Goal: Task Accomplishment & Management: Complete application form

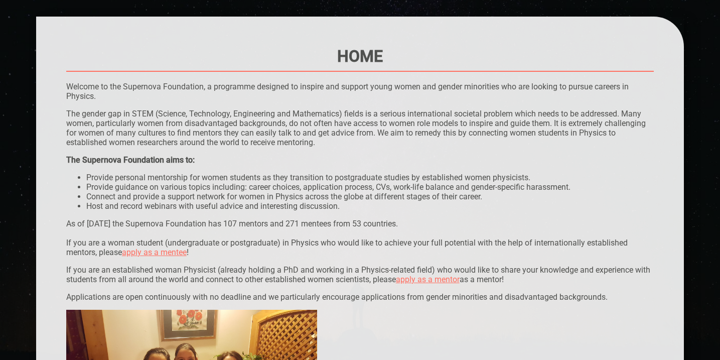
scroll to position [75, 0]
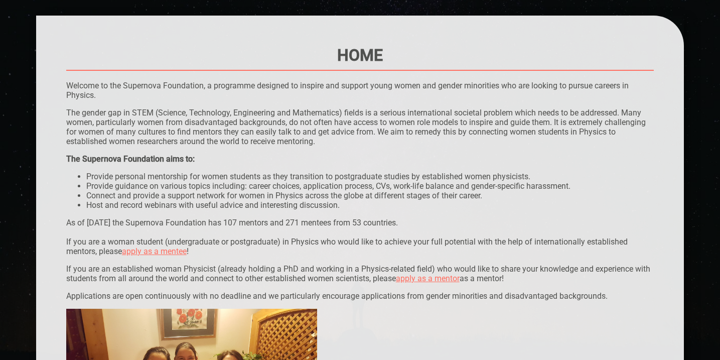
click at [165, 249] on link "apply as a mentee" at bounding box center [154, 252] width 65 height 10
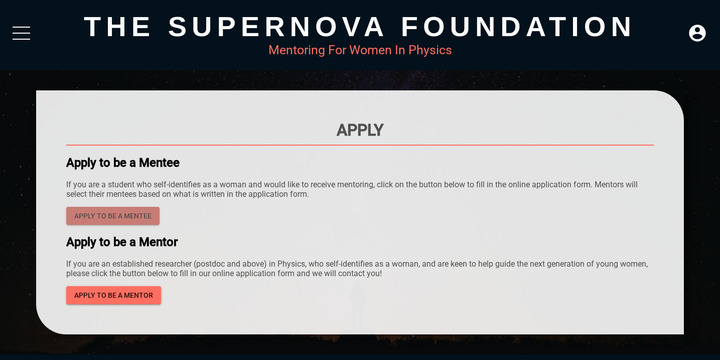
click at [143, 216] on span "Apply to be a mentee" at bounding box center [112, 216] width 77 height 13
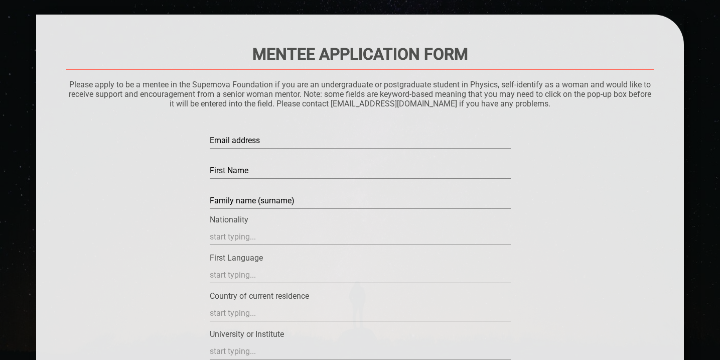
scroll to position [77, 0]
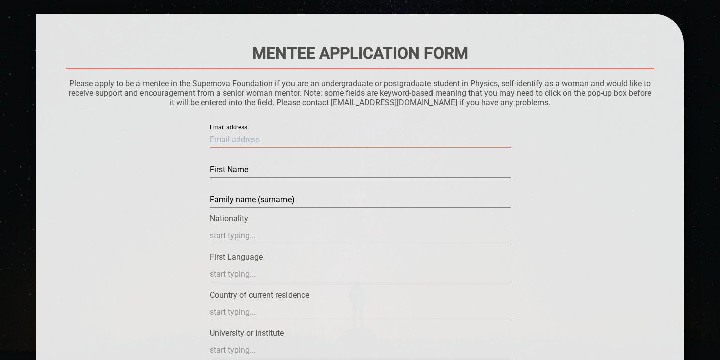
click at [245, 137] on input "text" at bounding box center [360, 140] width 301 height 16
type input "[EMAIL_ADDRESS][DOMAIN_NAME]"
type input "[PERSON_NAME]"
type input "[GEOGRAPHIC_DATA]"
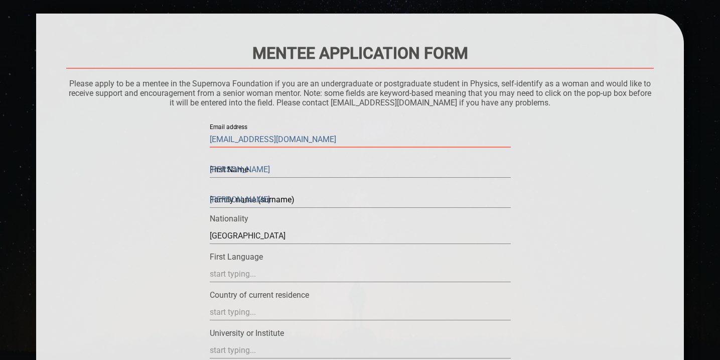
type input "[GEOGRAPHIC_DATA]"
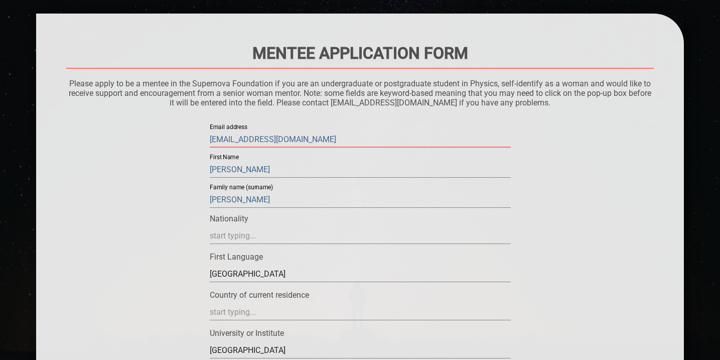
click at [232, 236] on input "text" at bounding box center [360, 236] width 301 height 16
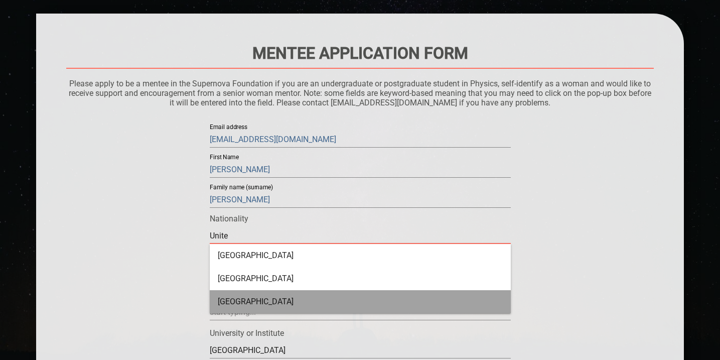
click at [223, 294] on div "[GEOGRAPHIC_DATA]" at bounding box center [360, 301] width 301 height 23
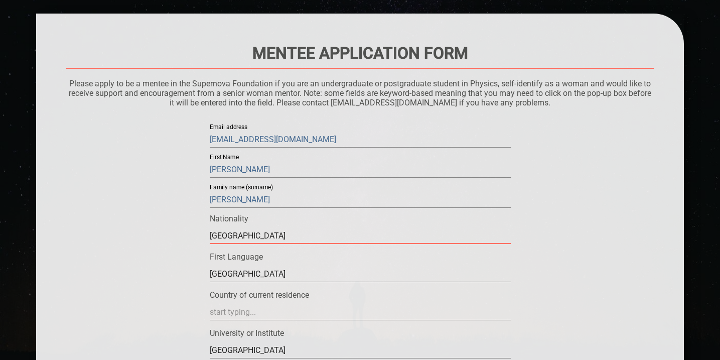
type input "[GEOGRAPHIC_DATA]"
click at [248, 244] on input "[GEOGRAPHIC_DATA]" at bounding box center [360, 236] width 301 height 16
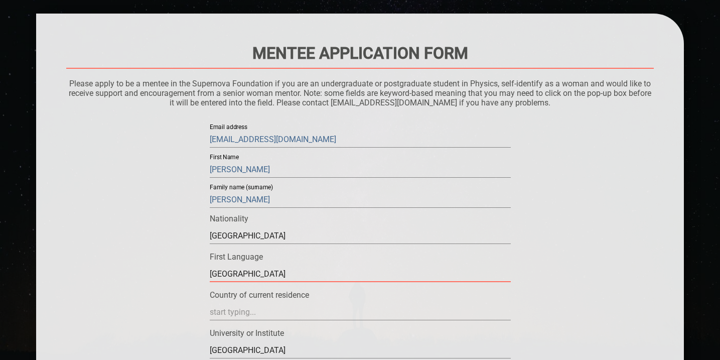
click at [248, 277] on input "[GEOGRAPHIC_DATA]" at bounding box center [360, 274] width 301 height 16
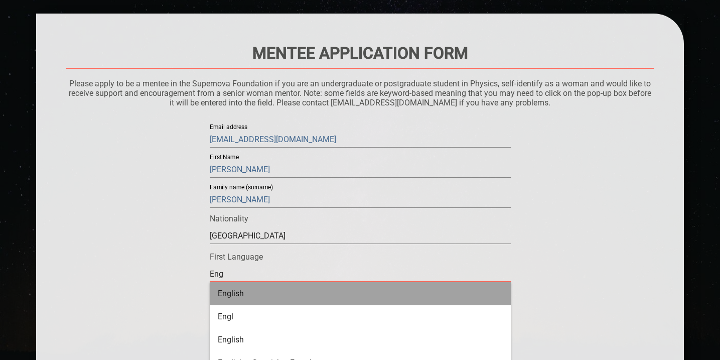
click at [254, 296] on div "English" at bounding box center [360, 293] width 301 height 23
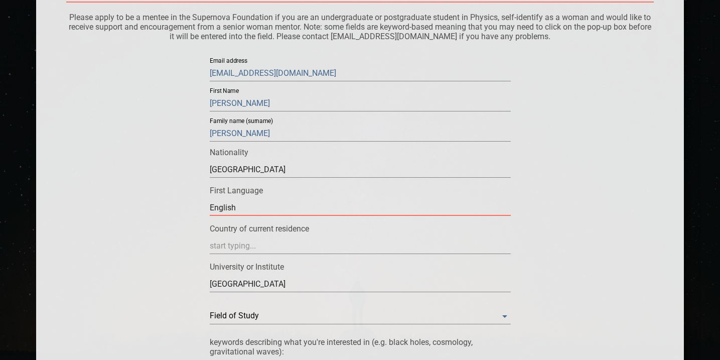
scroll to position [148, 0]
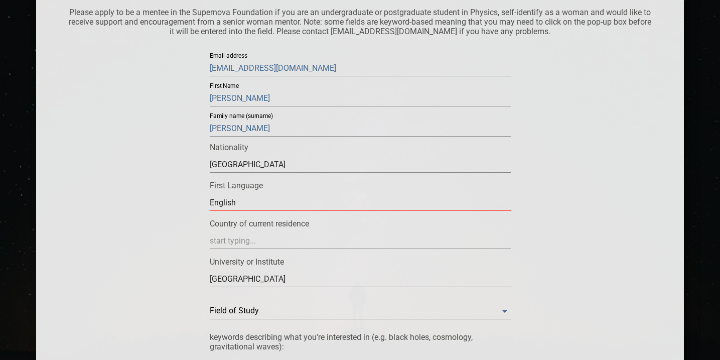
type input "English"
click at [236, 241] on input "text" at bounding box center [360, 241] width 301 height 16
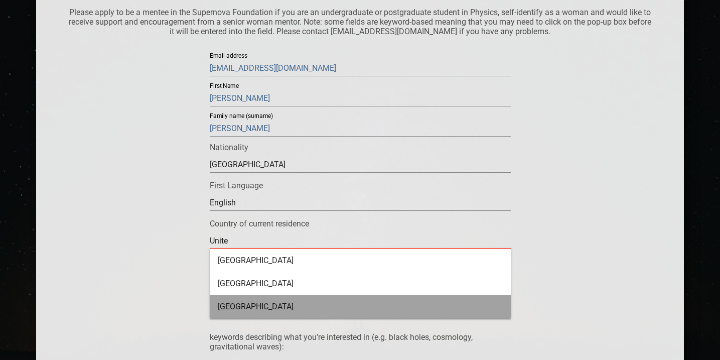
click at [237, 307] on div "[GEOGRAPHIC_DATA]" at bounding box center [360, 306] width 301 height 23
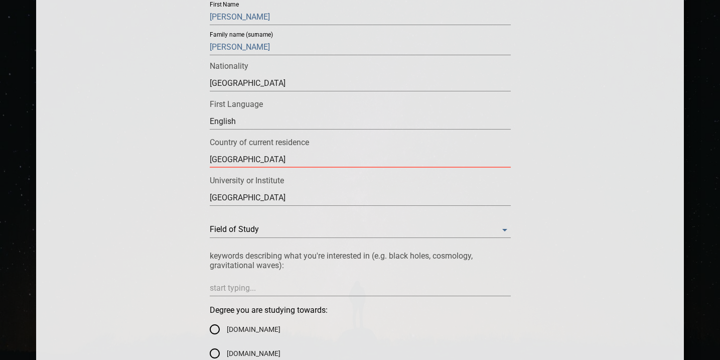
scroll to position [230, 0]
type input "[GEOGRAPHIC_DATA]"
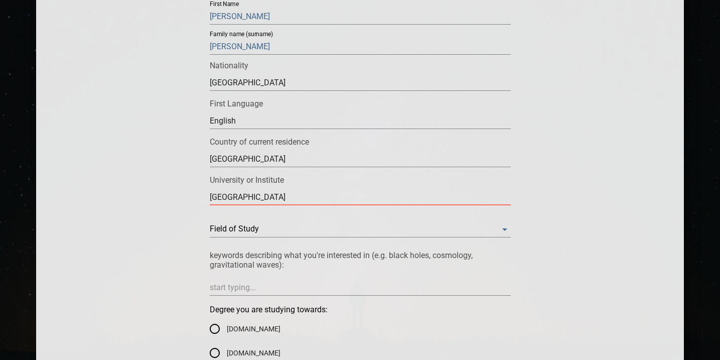
drag, startPoint x: 264, startPoint y: 200, endPoint x: 166, endPoint y: 203, distance: 97.9
click at [227, 192] on input "[GEOGRAPHIC_DATA]" at bounding box center [360, 197] width 301 height 16
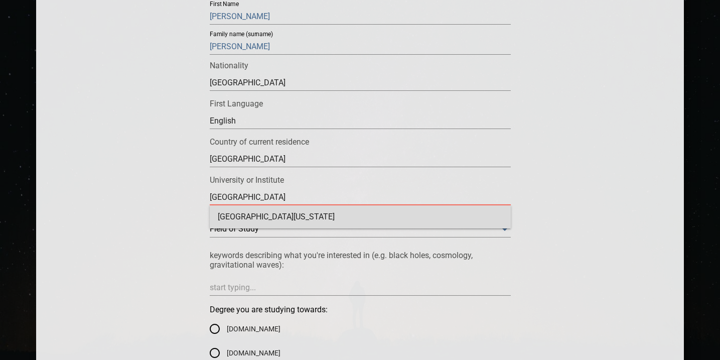
click at [255, 211] on div "[GEOGRAPHIC_DATA][US_STATE]" at bounding box center [360, 216] width 301 height 23
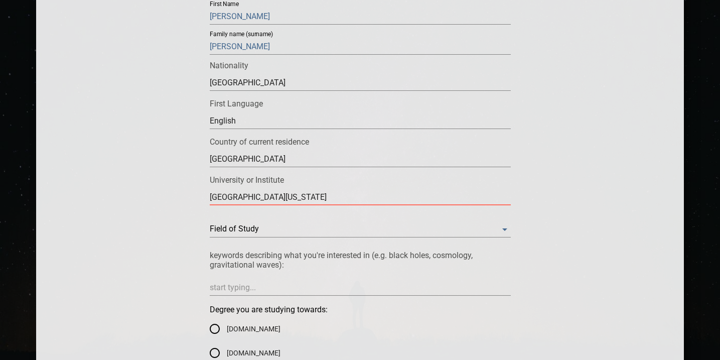
type input "[GEOGRAPHIC_DATA][US_STATE]"
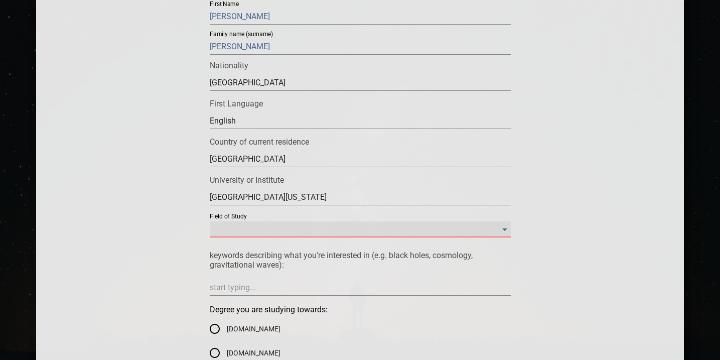
click at [264, 229] on Study "​" at bounding box center [360, 229] width 301 height 16
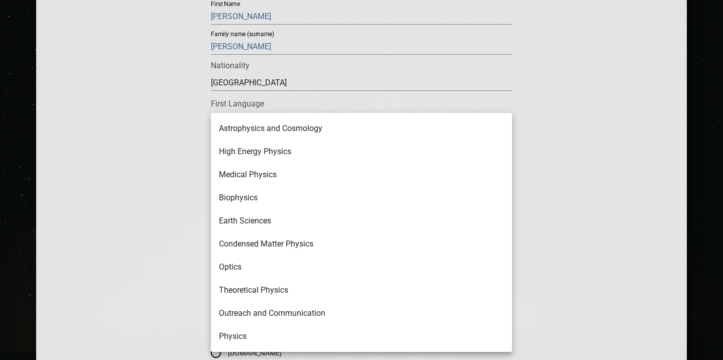
click at [284, 124] on li "Astrophysics and Cosmology" at bounding box center [361, 128] width 301 height 23
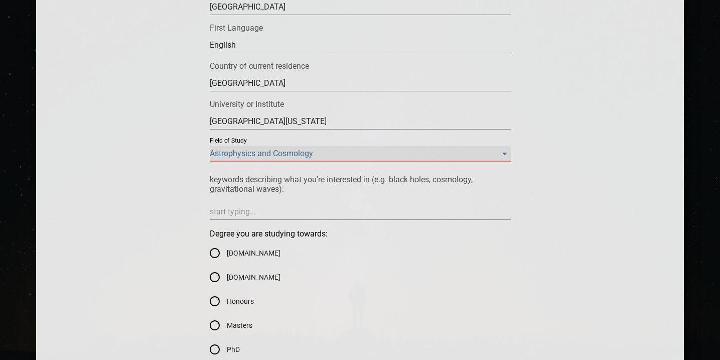
scroll to position [315, 0]
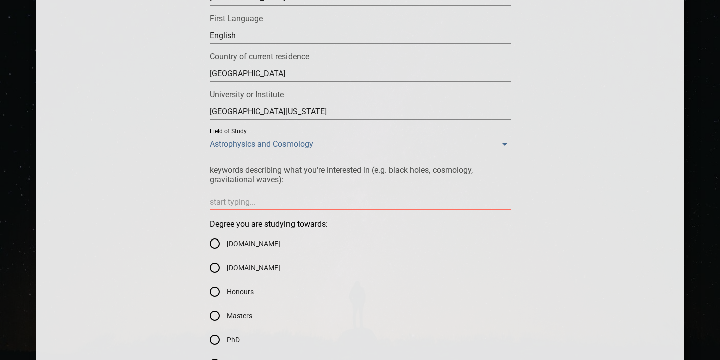
click at [245, 201] on textarea at bounding box center [360, 202] width 301 height 10
type textarea "c"
type textarea "co"
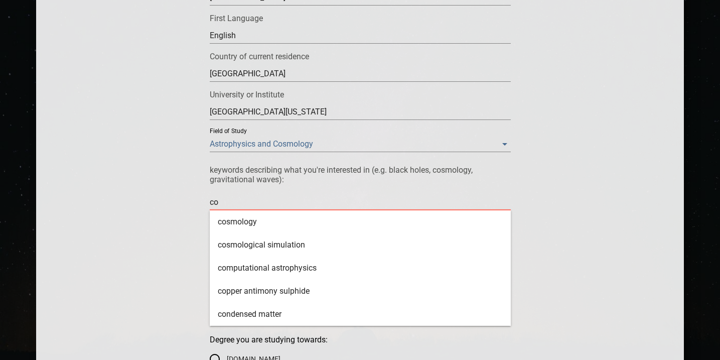
type textarea "cos"
type textarea "cosm"
type textarea "cosmo"
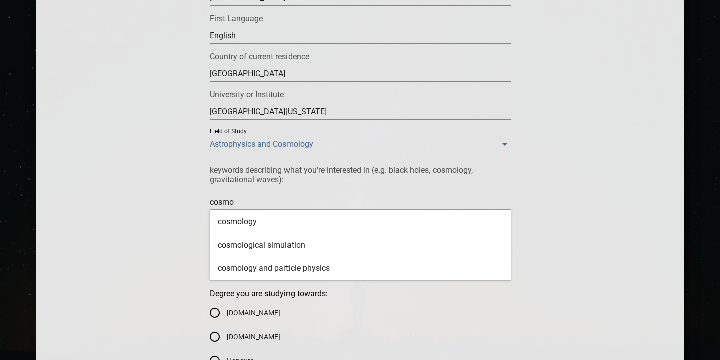
type textarea "cosmol"
type textarea "cosmolo"
type textarea "cosmolog"
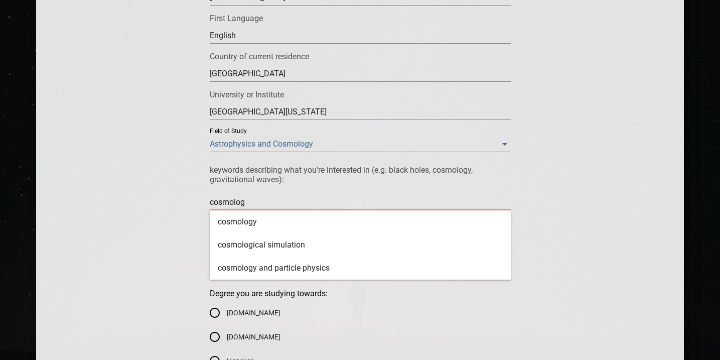
type textarea "cosmology"
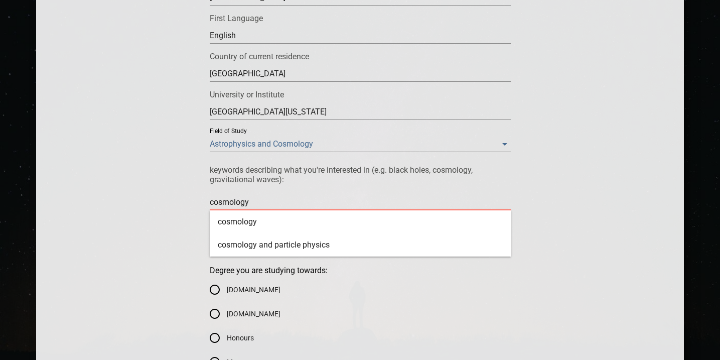
type textarea "cosmology,"
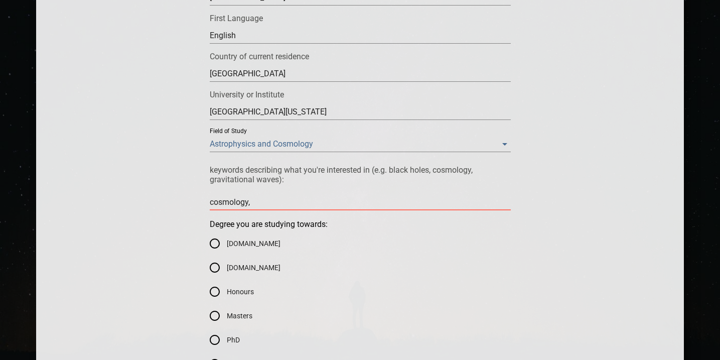
type textarea "cosmology"
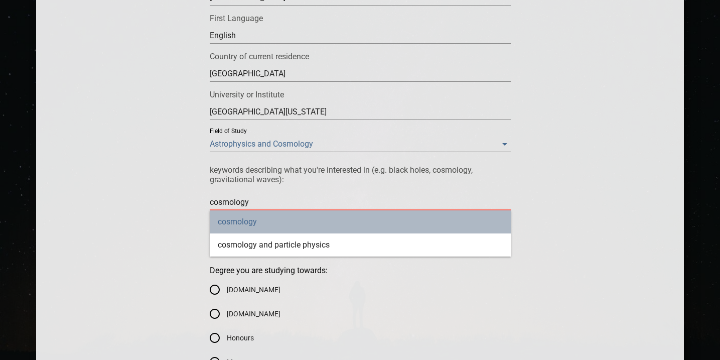
click at [270, 226] on div "cosmology" at bounding box center [360, 221] width 301 height 23
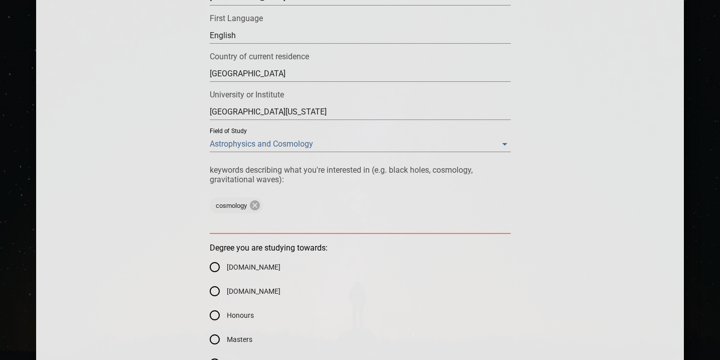
type textarea "n"
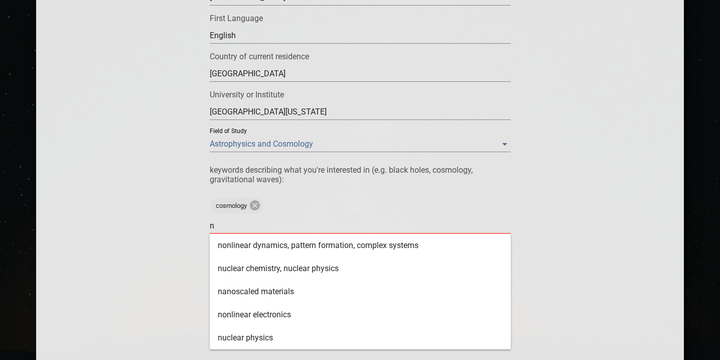
type textarea "ne"
type textarea "neu"
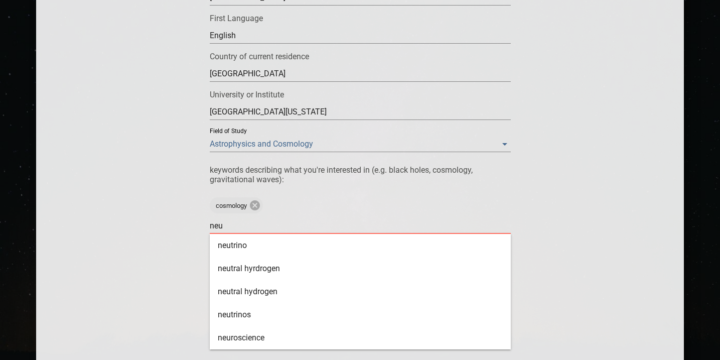
type textarea "neut"
type textarea "neutr"
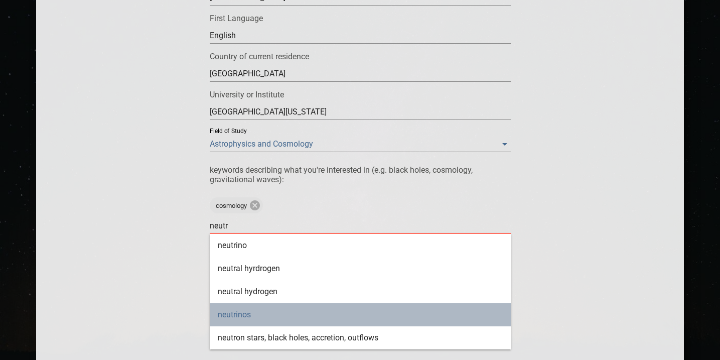
click at [261, 318] on div "neutrinos" at bounding box center [360, 314] width 301 height 23
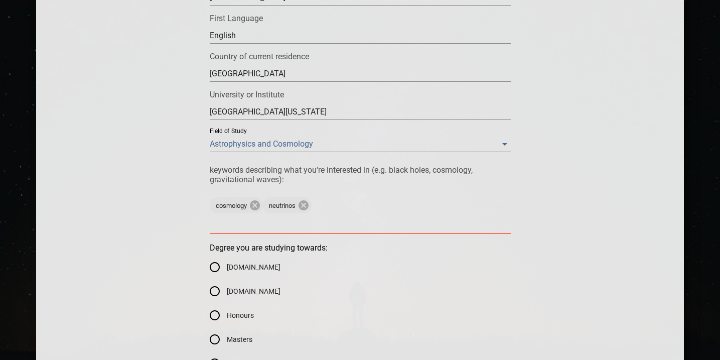
type textarea "c"
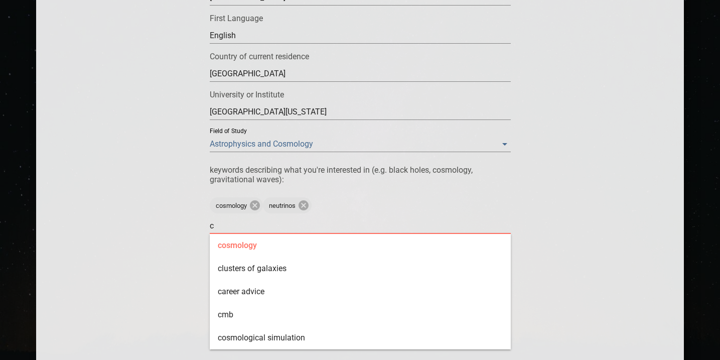
type textarea "co"
type textarea "cos"
type textarea "cosm"
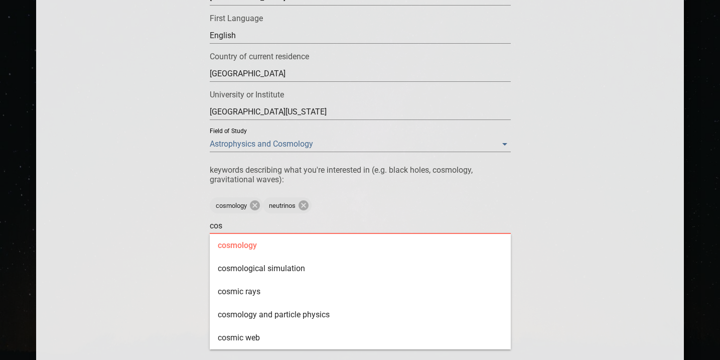
type textarea "cosm"
type textarea "cosmi"
type textarea "cosmic"
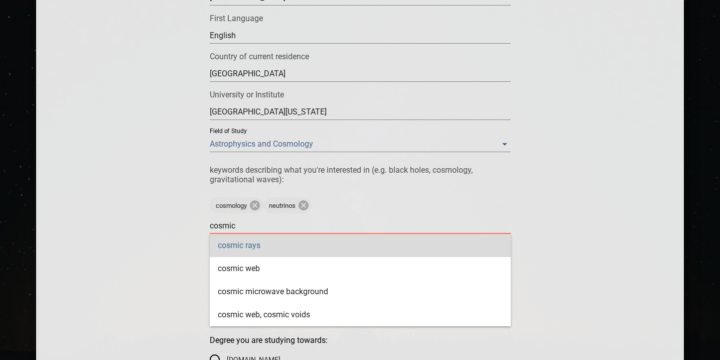
click at [311, 246] on div "cosmic rays" at bounding box center [360, 245] width 301 height 23
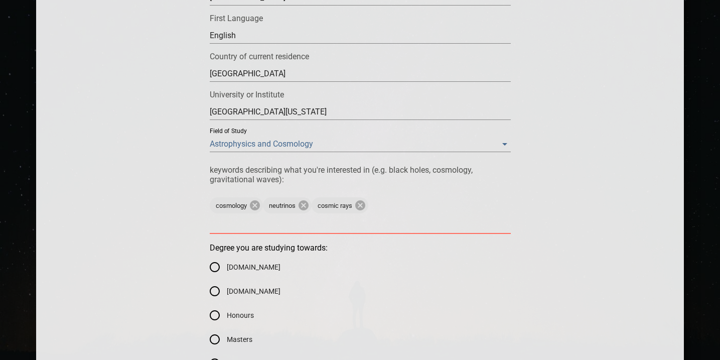
type textarea "c"
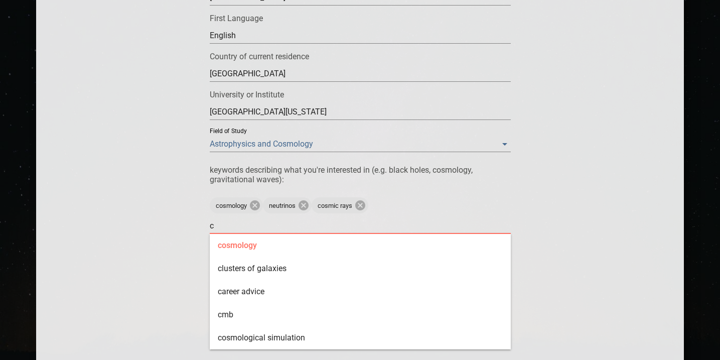
type textarea "co"
type textarea "cos"
type textarea "cosm"
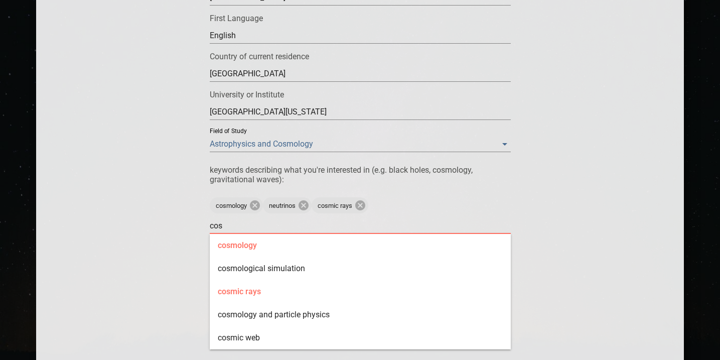
type textarea "cosm"
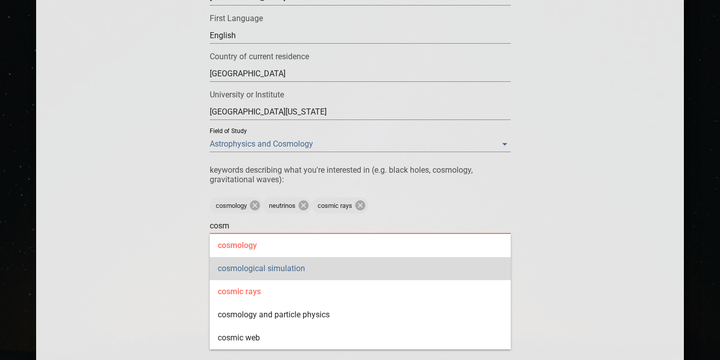
type textarea "cosmi"
type textarea "cosmic"
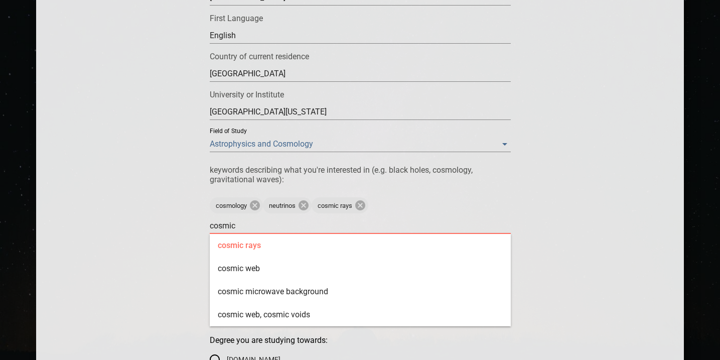
type textarea "cosmic"
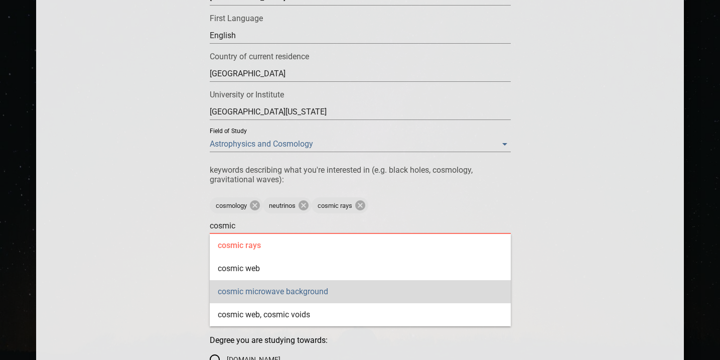
click at [300, 290] on div "cosmic microwave background" at bounding box center [360, 291] width 301 height 23
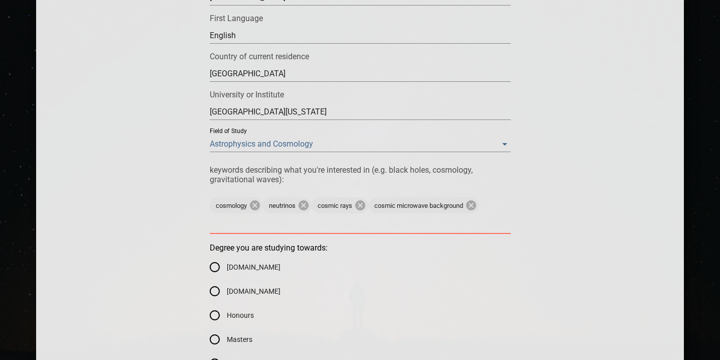
type textarea "d"
type textarea "c"
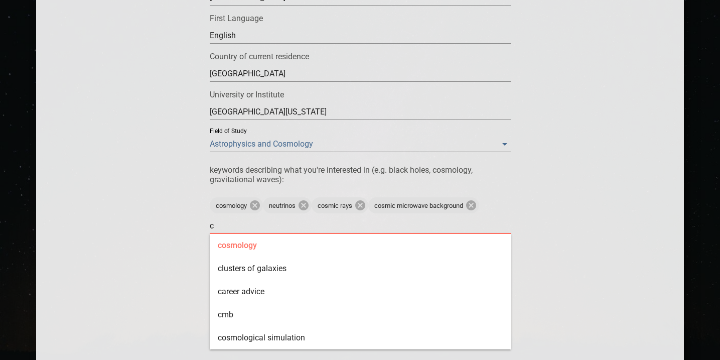
type textarea "co"
type textarea "cos"
type textarea "cosm"
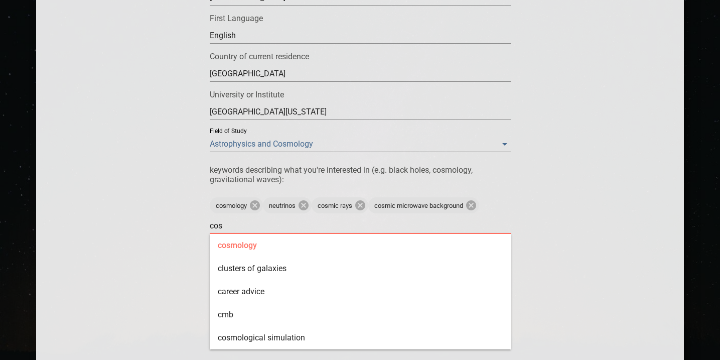
type textarea "cosm"
type textarea "cosmi"
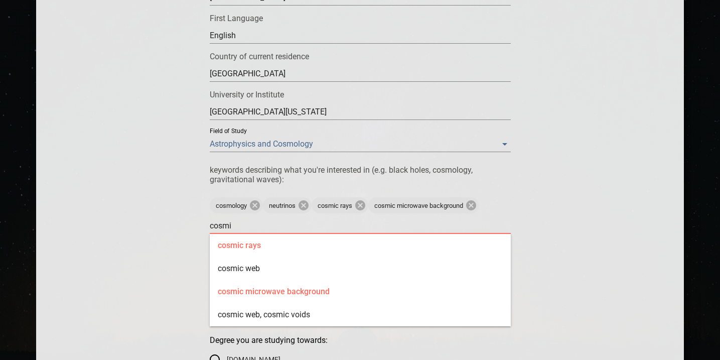
type textarea "cosmic"
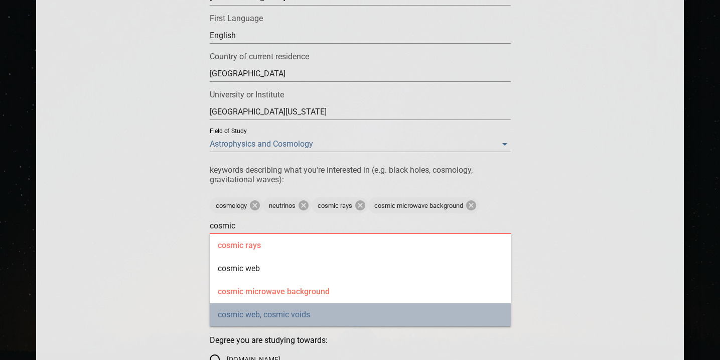
click at [293, 319] on div "cosmic web, cosmic voids" at bounding box center [360, 314] width 301 height 23
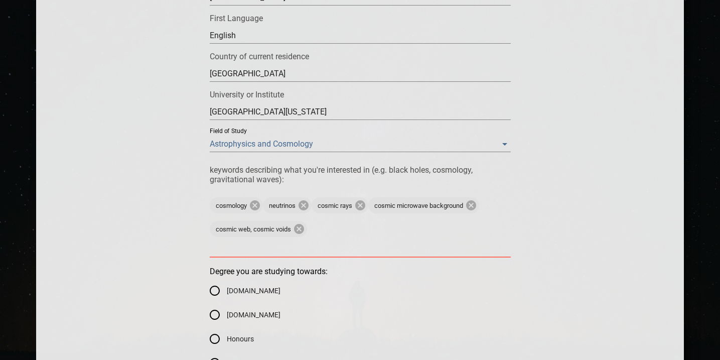
type textarea "l"
type textarea "la"
type textarea "lar"
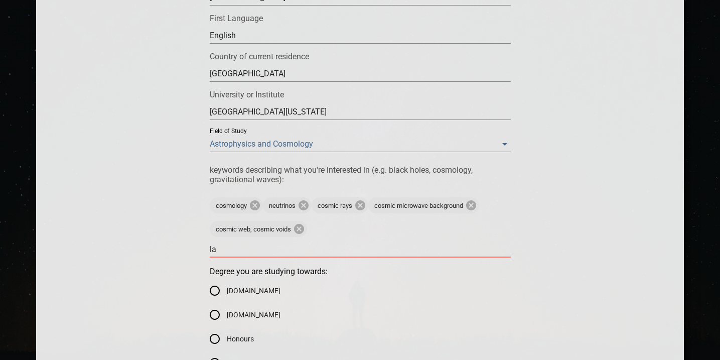
type textarea "lar"
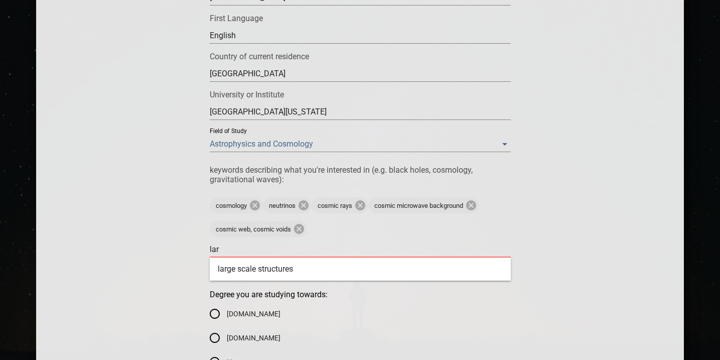
type textarea "larg"
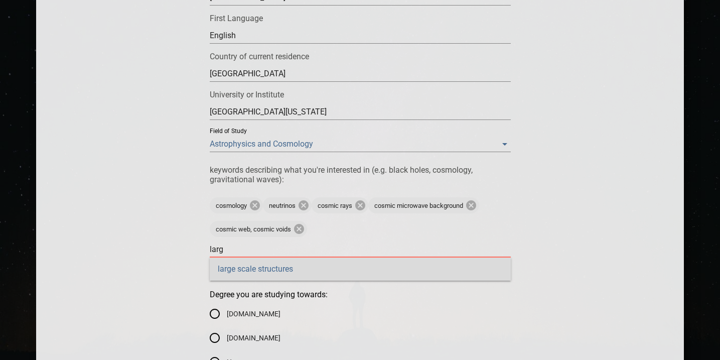
click at [379, 274] on div "large scale structures" at bounding box center [360, 269] width 301 height 23
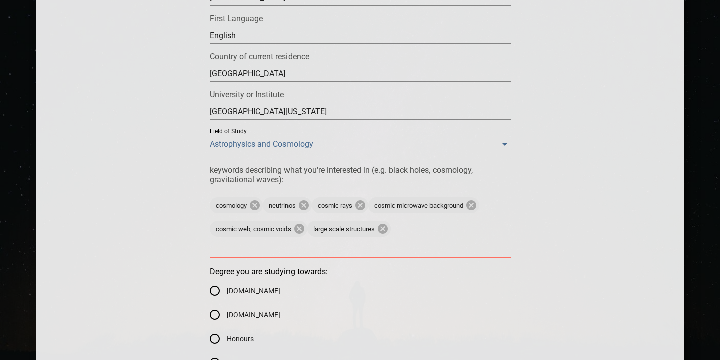
type textarea "p"
type textarea "pa"
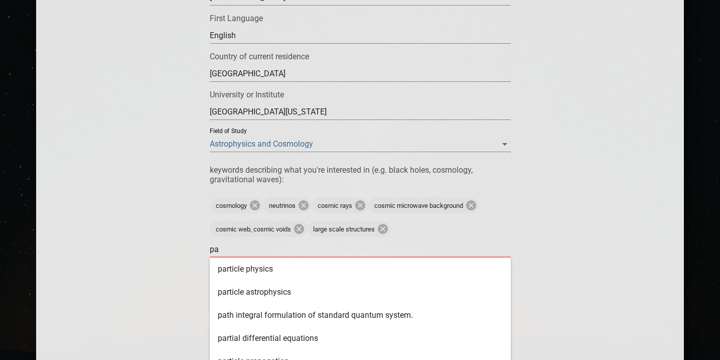
type textarea "par"
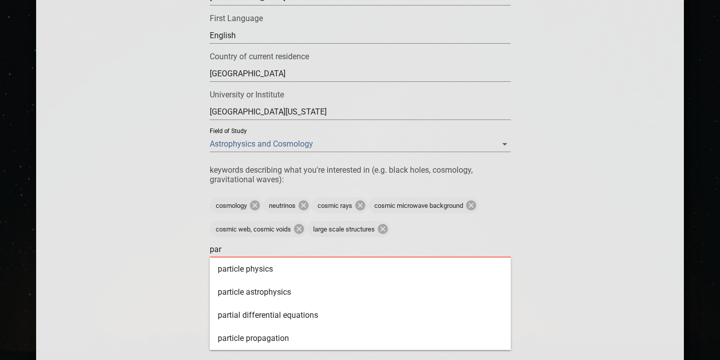
type textarea "part"
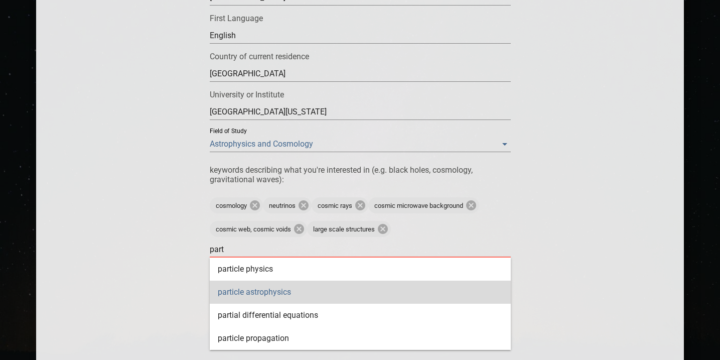
click at [295, 298] on div "particle astrophysics" at bounding box center [360, 292] width 301 height 23
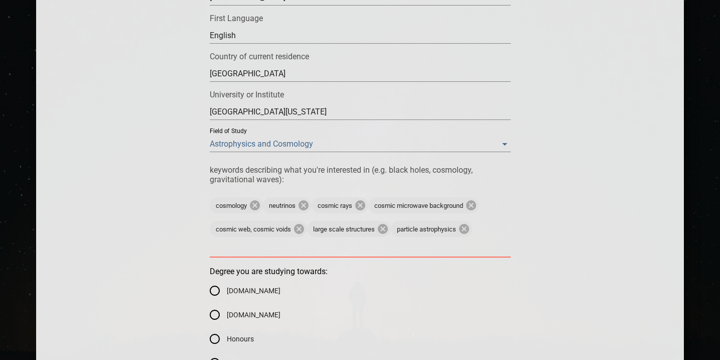
type textarea "d"
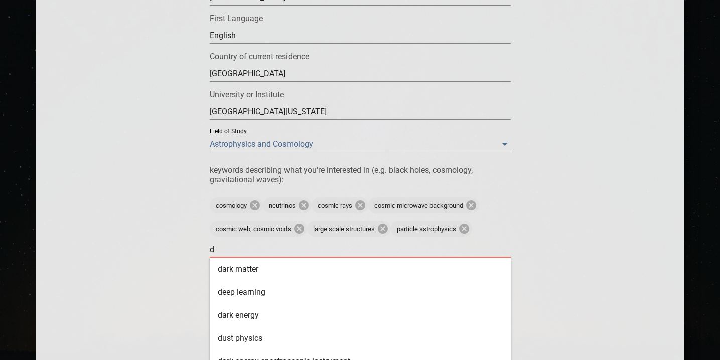
type textarea "da"
type textarea "dar"
type textarea "dark"
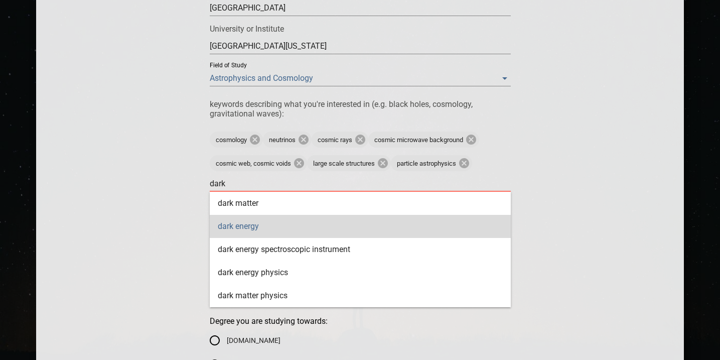
scroll to position [383, 0]
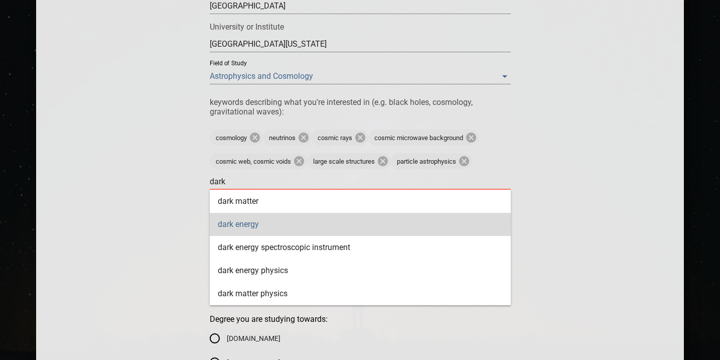
type textarea "dar"
type textarea "da"
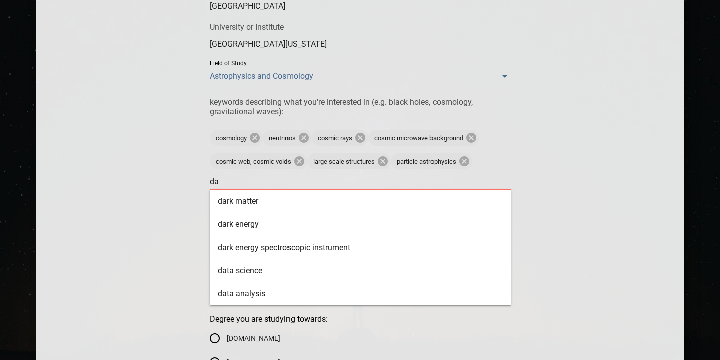
type textarea "d"
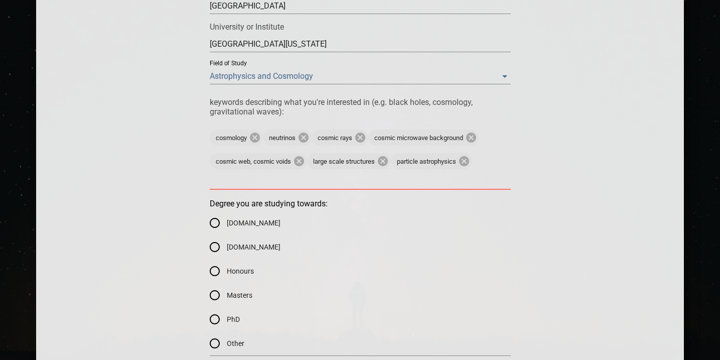
type textarea "n"
type textarea "ne"
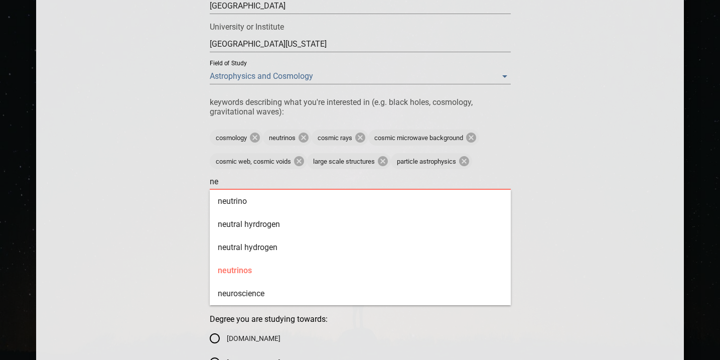
type textarea "neu"
type textarea "neut"
type textarea "neutr"
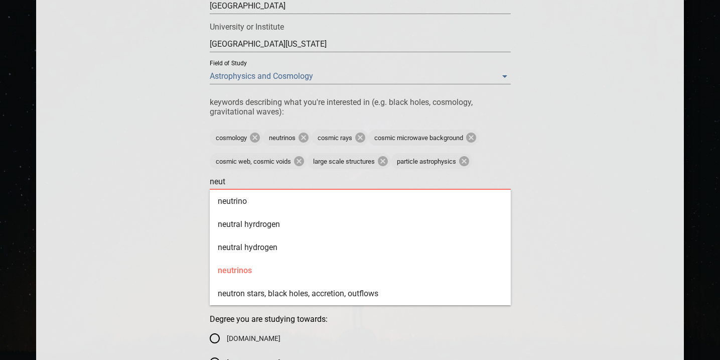
type textarea "neutr"
type textarea "neutri"
type textarea "neutrin"
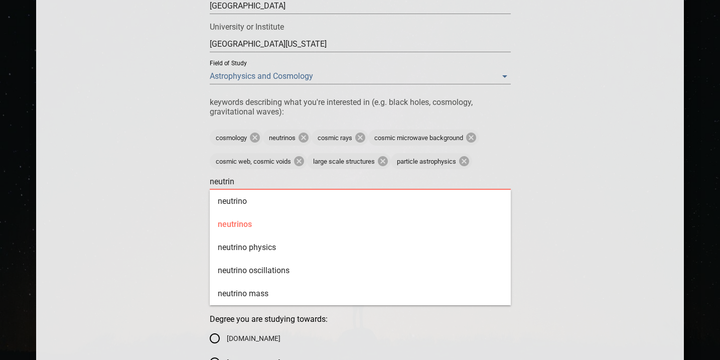
type textarea "neutrino"
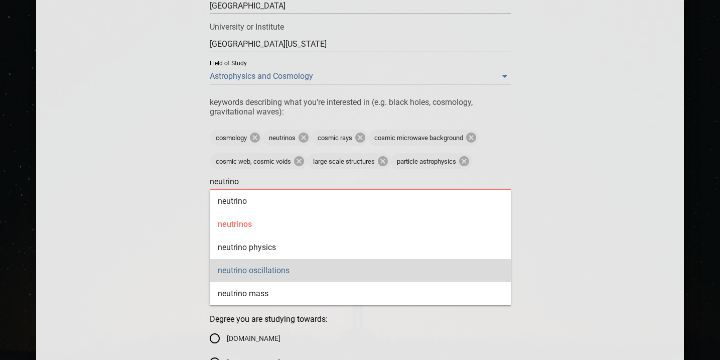
click at [227, 270] on div "neutrino oscillations" at bounding box center [360, 270] width 301 height 23
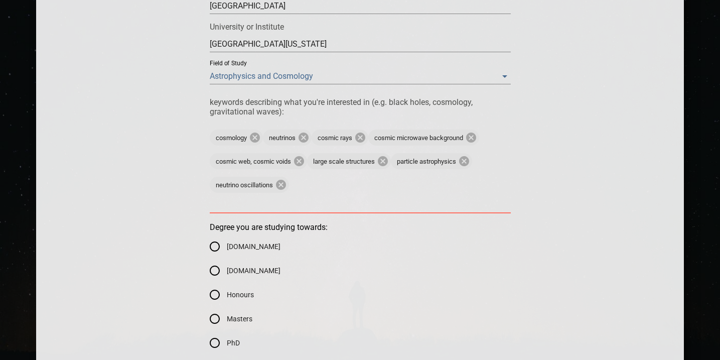
type textarea "n"
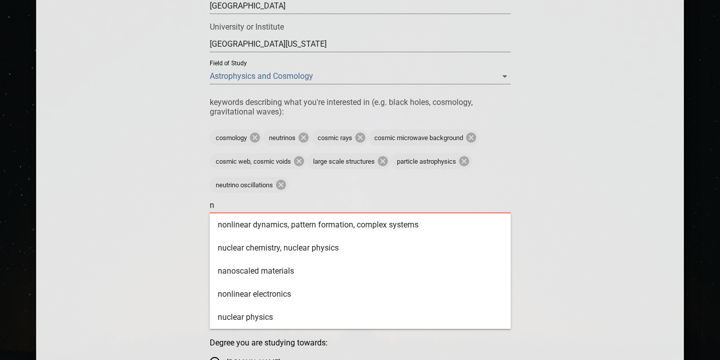
type textarea "ne"
type textarea "neu"
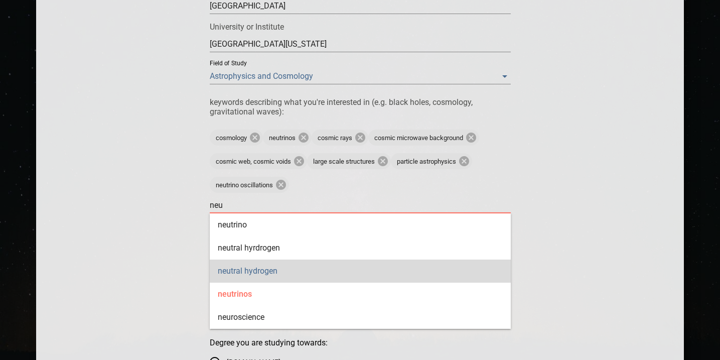
type textarea "neut"
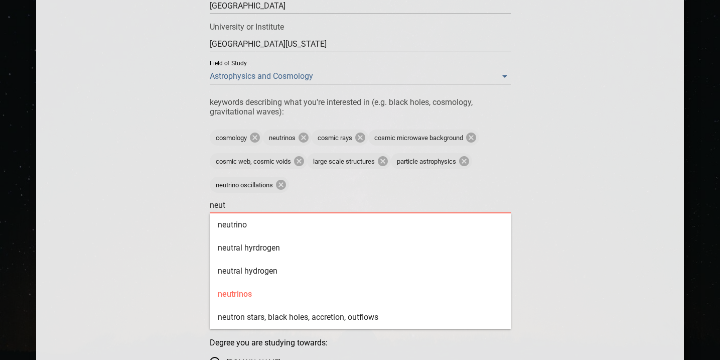
type textarea "neutr"
type textarea "neutri"
type textarea "neutrin"
type textarea "neutrino"
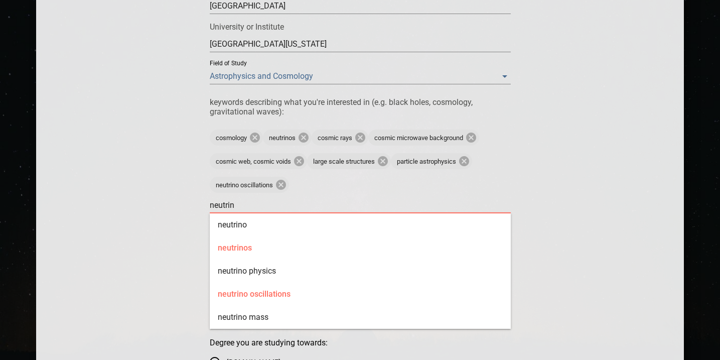
type textarea "neutrino"
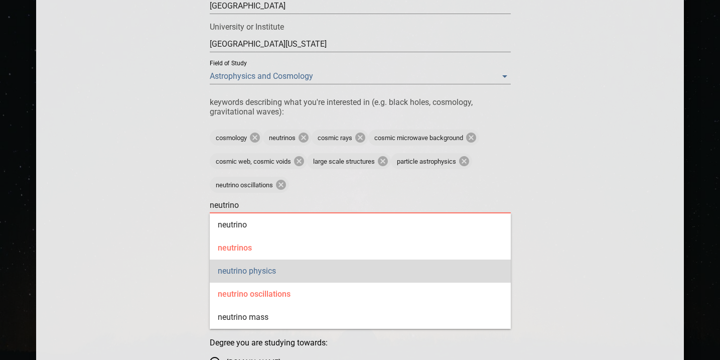
click at [331, 267] on div "neutrino physics" at bounding box center [360, 271] width 301 height 23
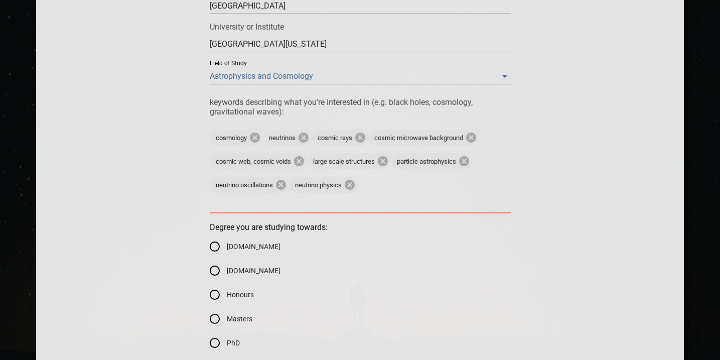
type textarea "d"
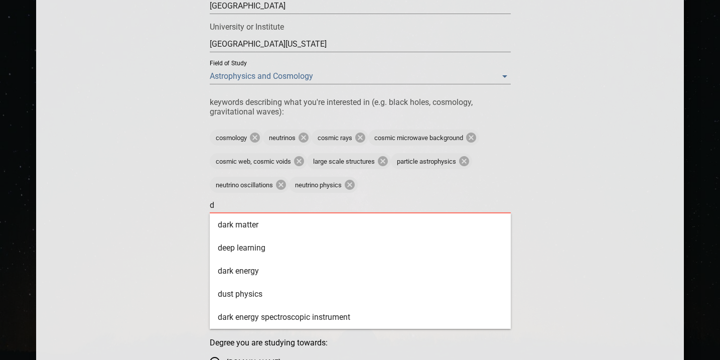
type textarea "da"
type textarea "dar"
type textarea "dark"
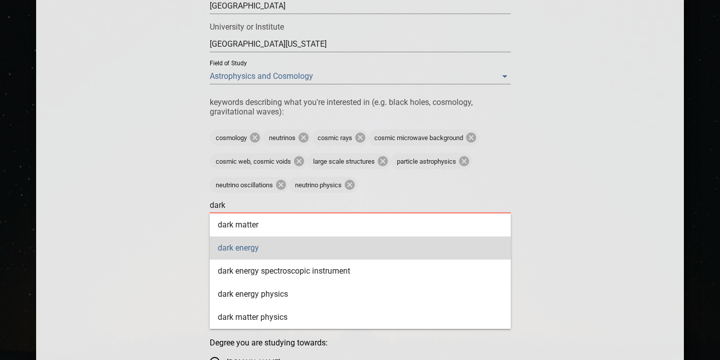
click at [375, 253] on div "dark energy" at bounding box center [360, 247] width 301 height 23
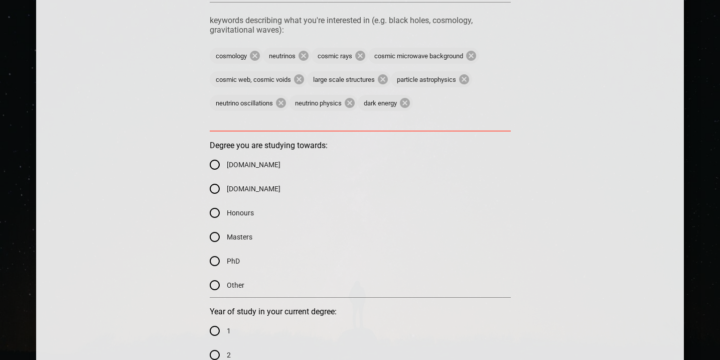
scroll to position [466, 0]
click at [216, 165] on input "[DOMAIN_NAME]" at bounding box center [215, 164] width 24 height 24
radio input "true"
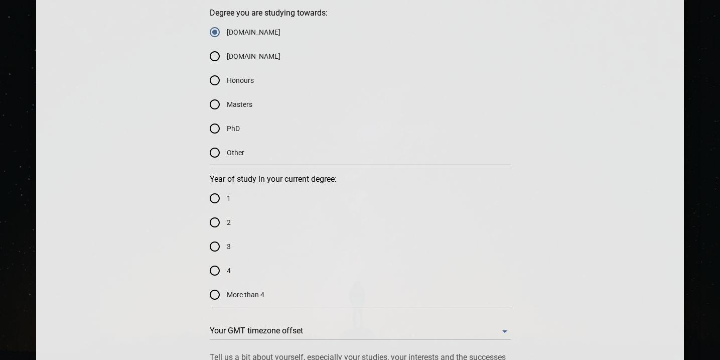
scroll to position [599, 0]
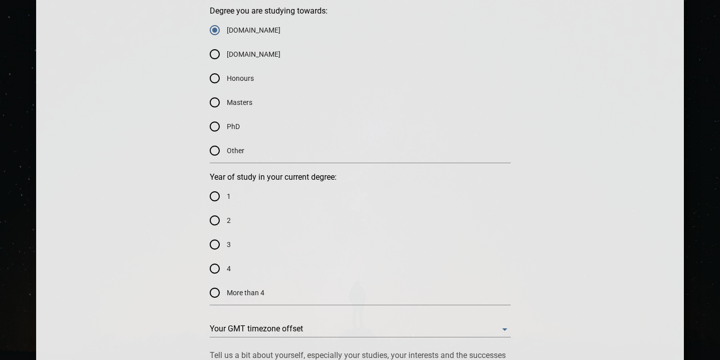
click at [216, 270] on input "4" at bounding box center [215, 269] width 24 height 24
radio input "true"
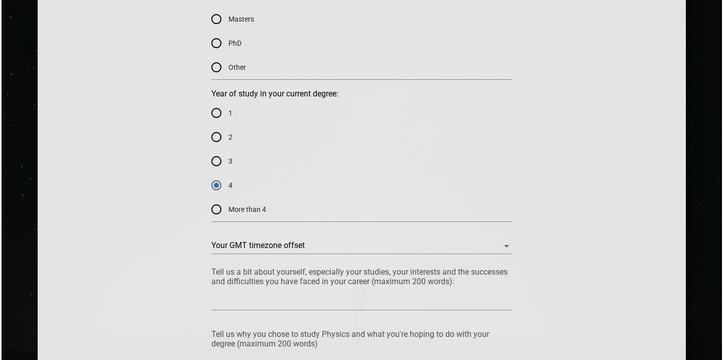
scroll to position [730, 0]
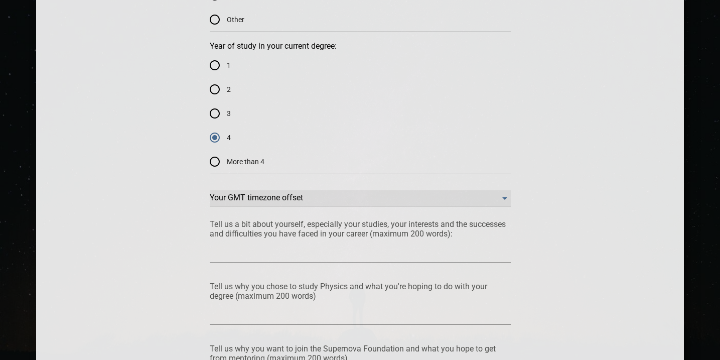
click at [258, 198] on offset "​" at bounding box center [360, 198] width 301 height 16
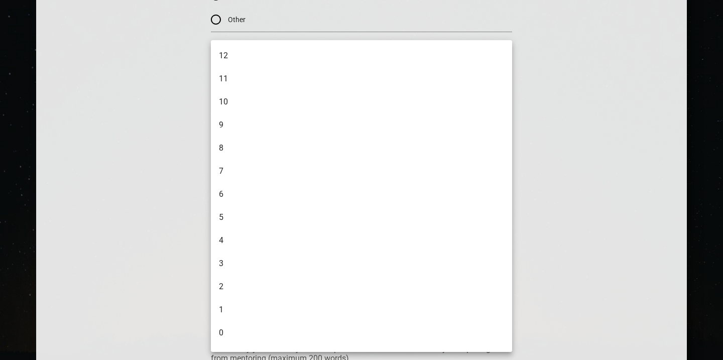
click at [152, 224] on div at bounding box center [361, 180] width 723 height 360
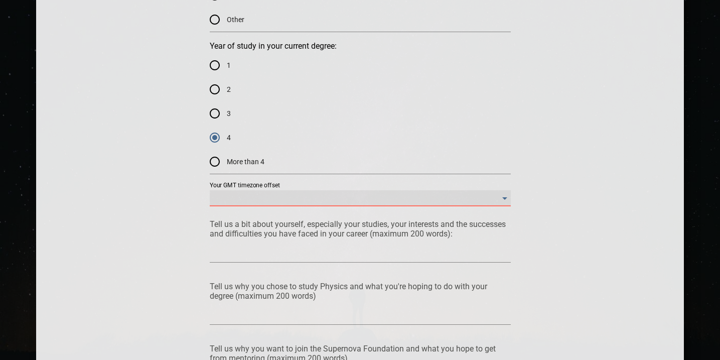
click at [273, 196] on offset "​" at bounding box center [360, 198] width 301 height 16
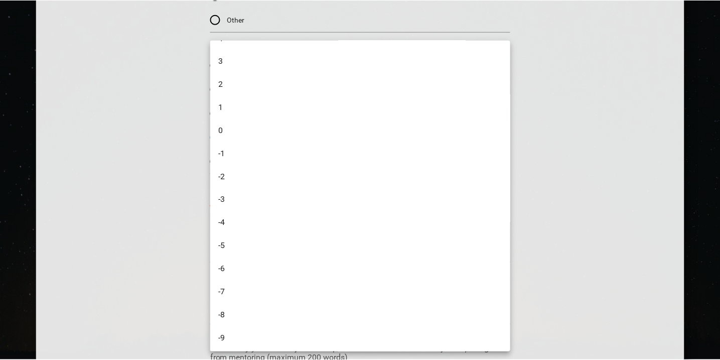
scroll to position [208, 0]
click at [224, 287] on li "-7" at bounding box center [363, 286] width 304 height 23
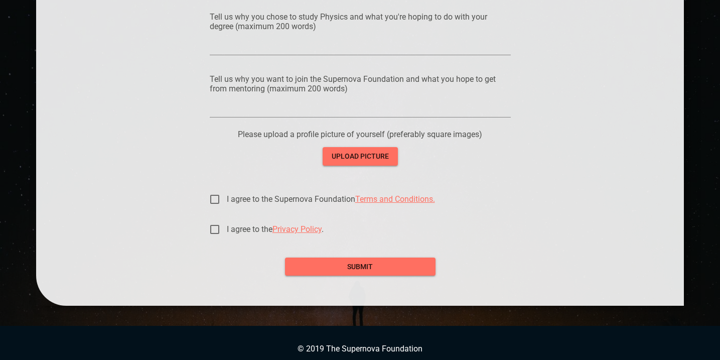
scroll to position [1004, 0]
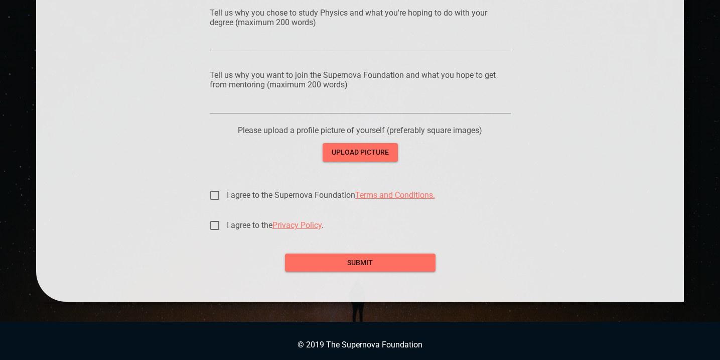
click at [217, 192] on input "I agree to the Supernova Foundation Terms and Conditions." at bounding box center [215, 195] width 24 height 24
checkbox input "true"
click at [212, 224] on input "I agree to the Privacy Policy ." at bounding box center [215, 225] width 24 height 24
checkbox input "true"
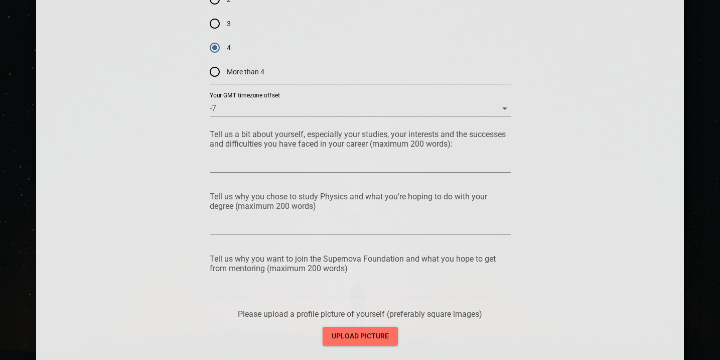
scroll to position [822, 0]
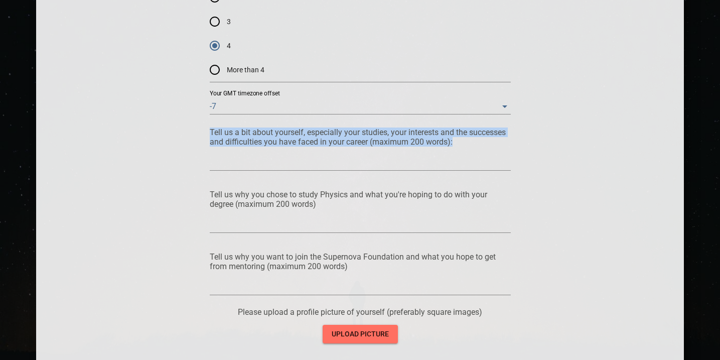
drag, startPoint x: 210, startPoint y: 131, endPoint x: 467, endPoint y: 139, distance: 256.7
click at [467, 139] on p "Tell us a bit about yourself, especially your studies, your interests and the s…" at bounding box center [360, 137] width 301 height 19
copy p "Tell us a bit about yourself, especially your studies, your interests and the s…"
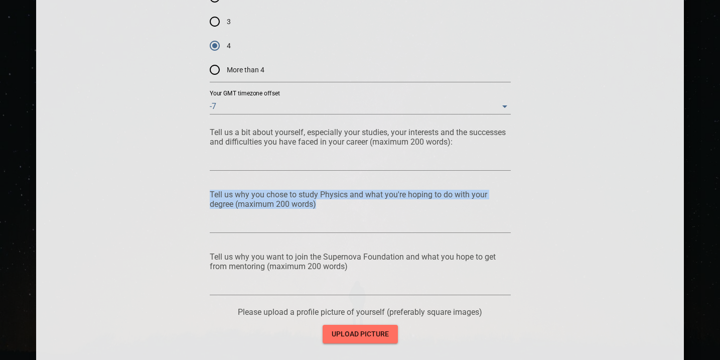
drag, startPoint x: 210, startPoint y: 193, endPoint x: 337, endPoint y: 203, distance: 127.4
click at [337, 203] on p "Tell us why you chose to study Physics and what you're hoping to do with your d…" at bounding box center [360, 199] width 301 height 19
copy p "Tell us why you chose to study Physics and what you're hoping to do with your d…"
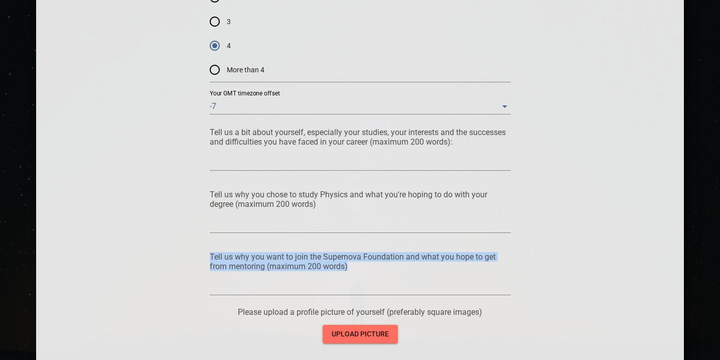
drag, startPoint x: 211, startPoint y: 254, endPoint x: 359, endPoint y: 268, distance: 149.3
click at [359, 268] on p "Tell us why you want to join the Supernova Foundation and what you hope to get …" at bounding box center [360, 261] width 301 height 19
copy p "Tell us why you want to join the Supernova Foundation and what you hope to get …"
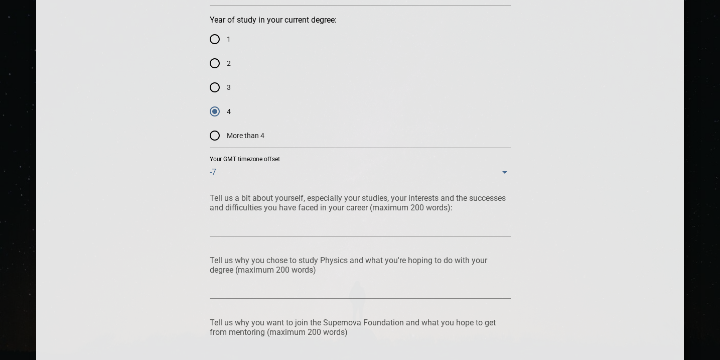
scroll to position [847, 0]
